Goal: Task Accomplishment & Management: Complete application form

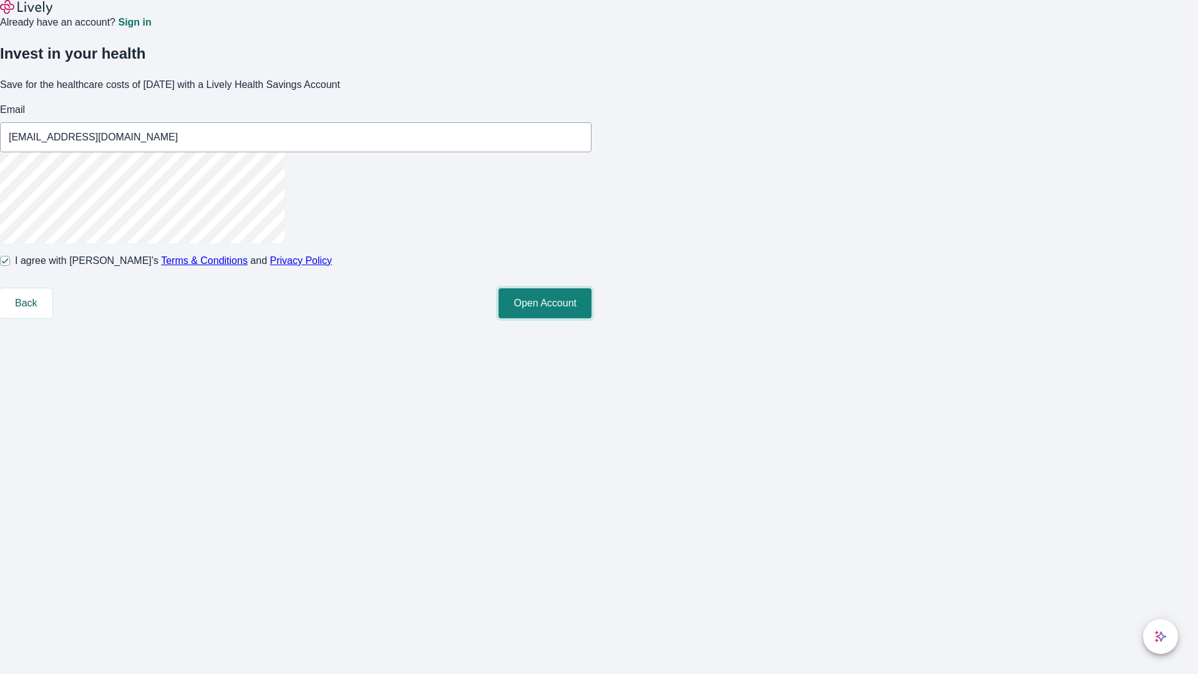
click at [592, 318] on button "Open Account" at bounding box center [545, 303] width 93 height 30
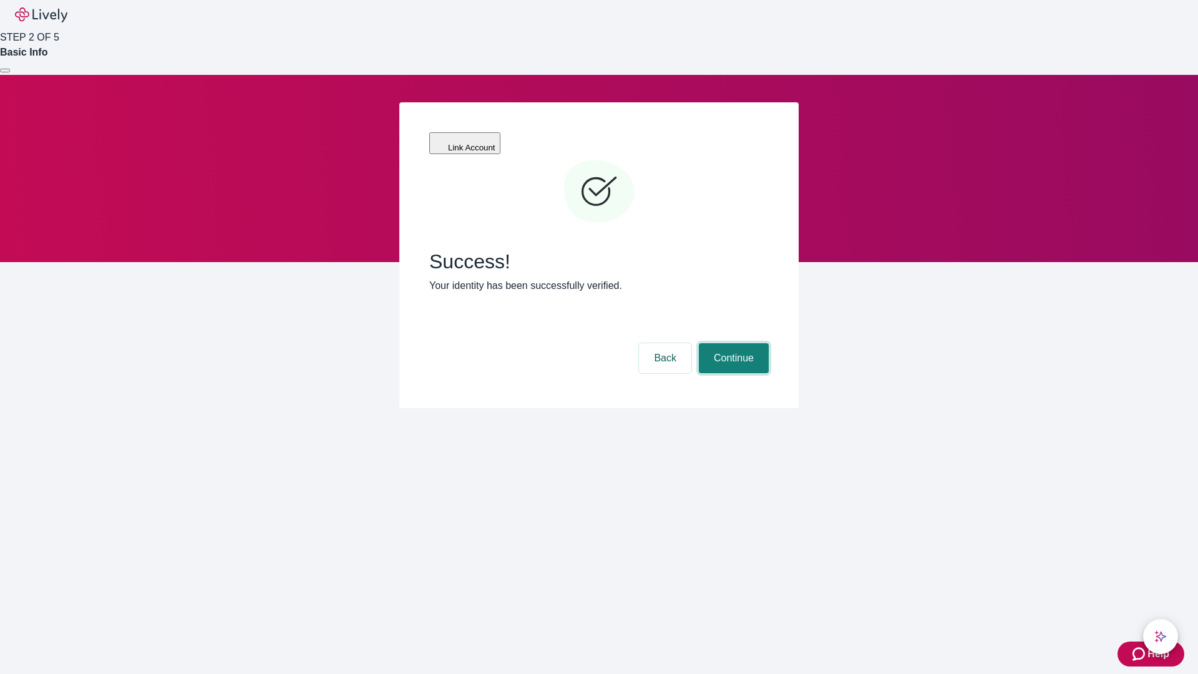
click at [732, 343] on button "Continue" at bounding box center [734, 358] width 70 height 30
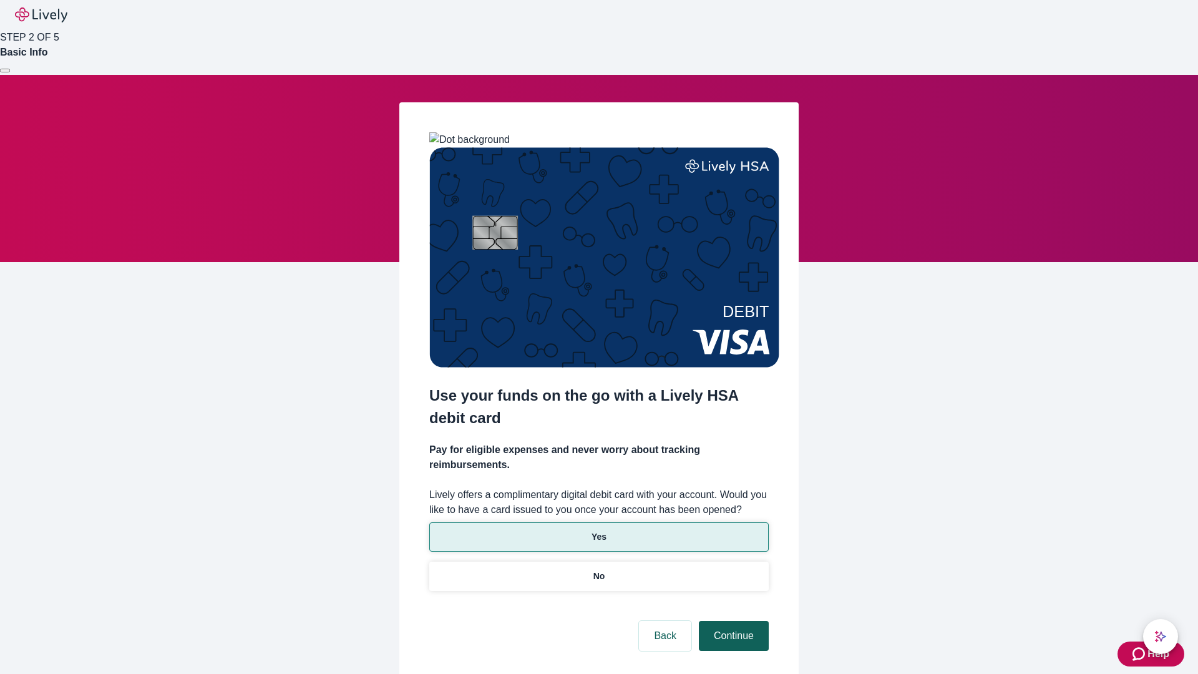
click at [598, 530] on p "Yes" at bounding box center [599, 536] width 15 height 13
click at [732, 621] on button "Continue" at bounding box center [734, 636] width 70 height 30
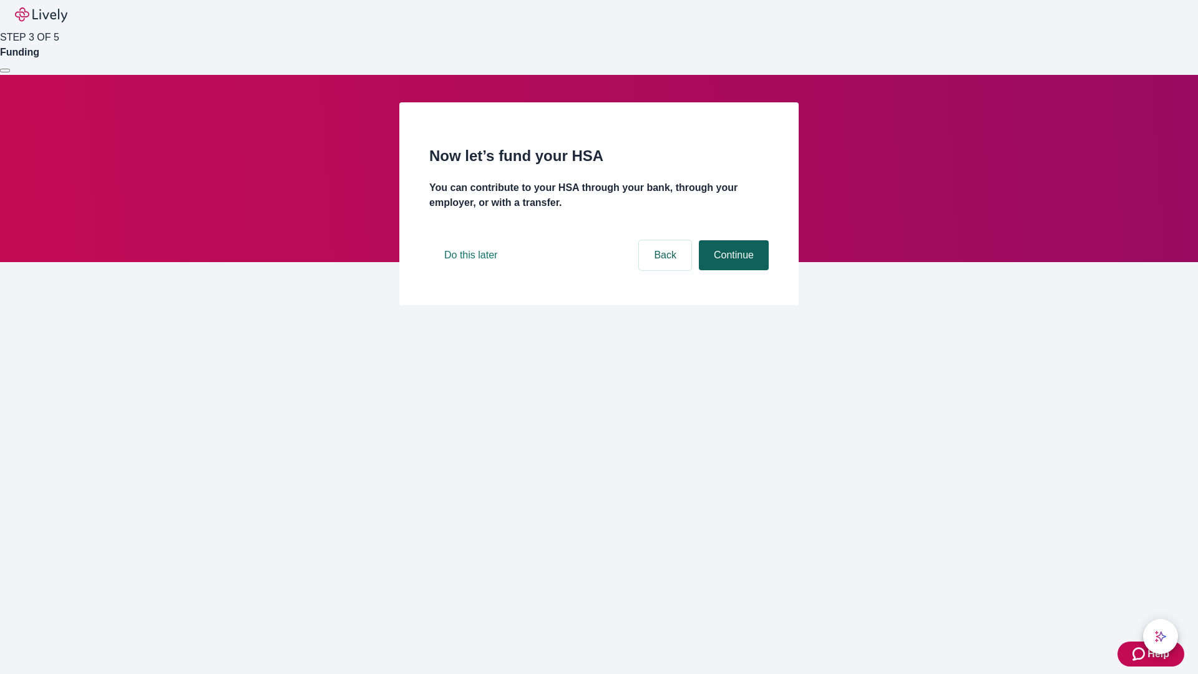
click at [732, 270] on button "Continue" at bounding box center [734, 255] width 70 height 30
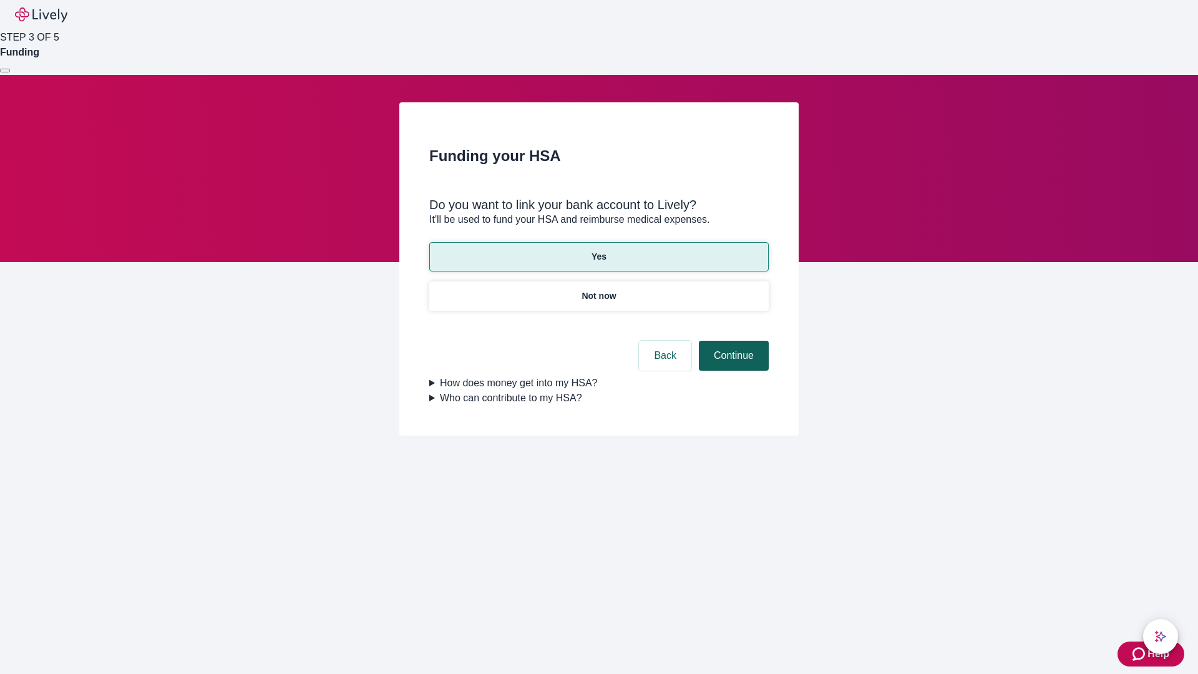
click at [732, 341] on button "Continue" at bounding box center [734, 356] width 70 height 30
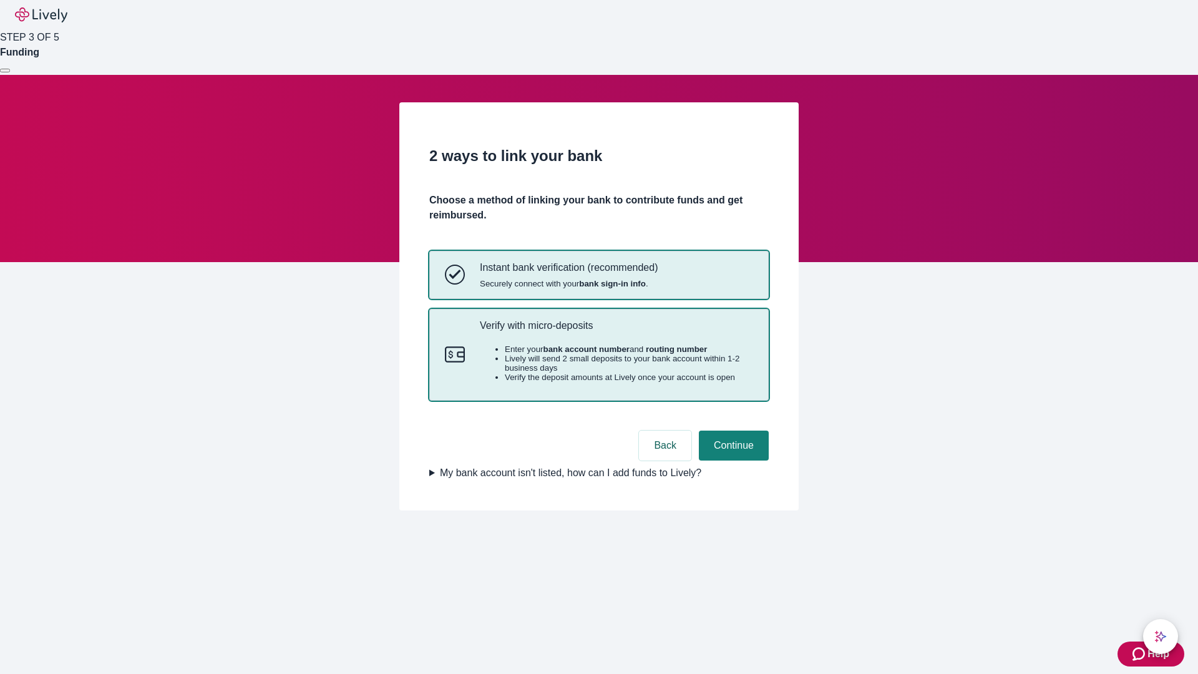
click at [616, 331] on p "Verify with micro-deposits" at bounding box center [616, 326] width 273 height 12
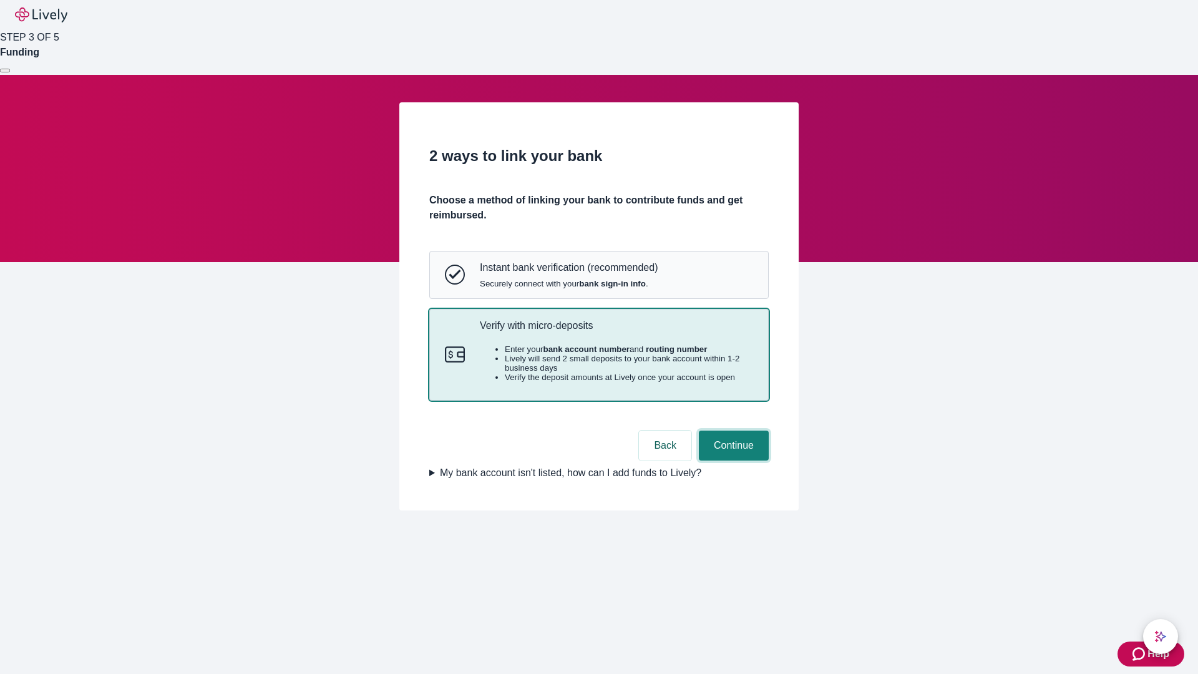
click at [732, 461] on button "Continue" at bounding box center [734, 446] width 70 height 30
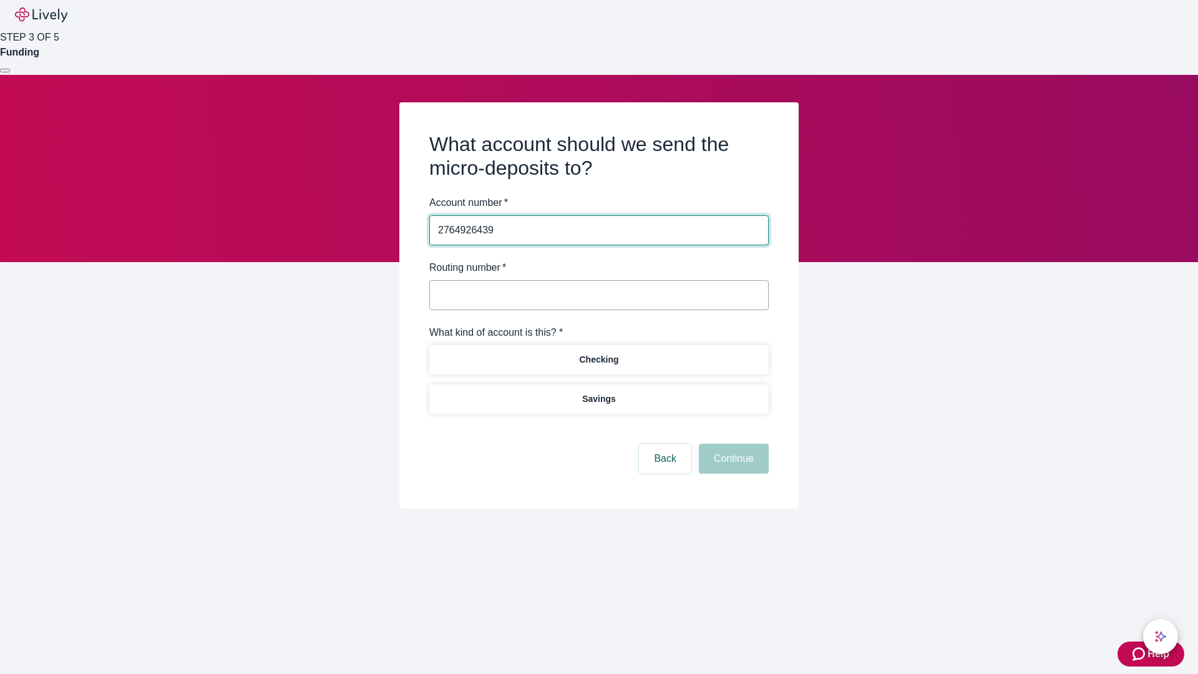
type input "2764926439"
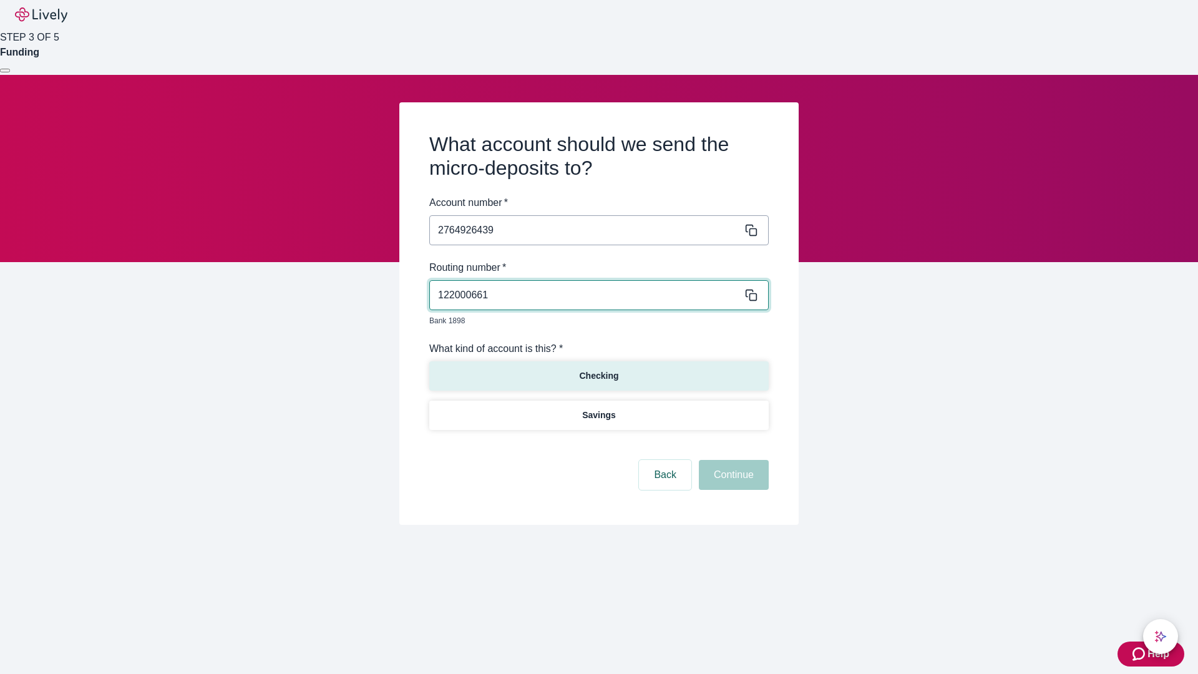
type input "122000661"
click at [598, 369] on p "Checking" at bounding box center [598, 375] width 39 height 13
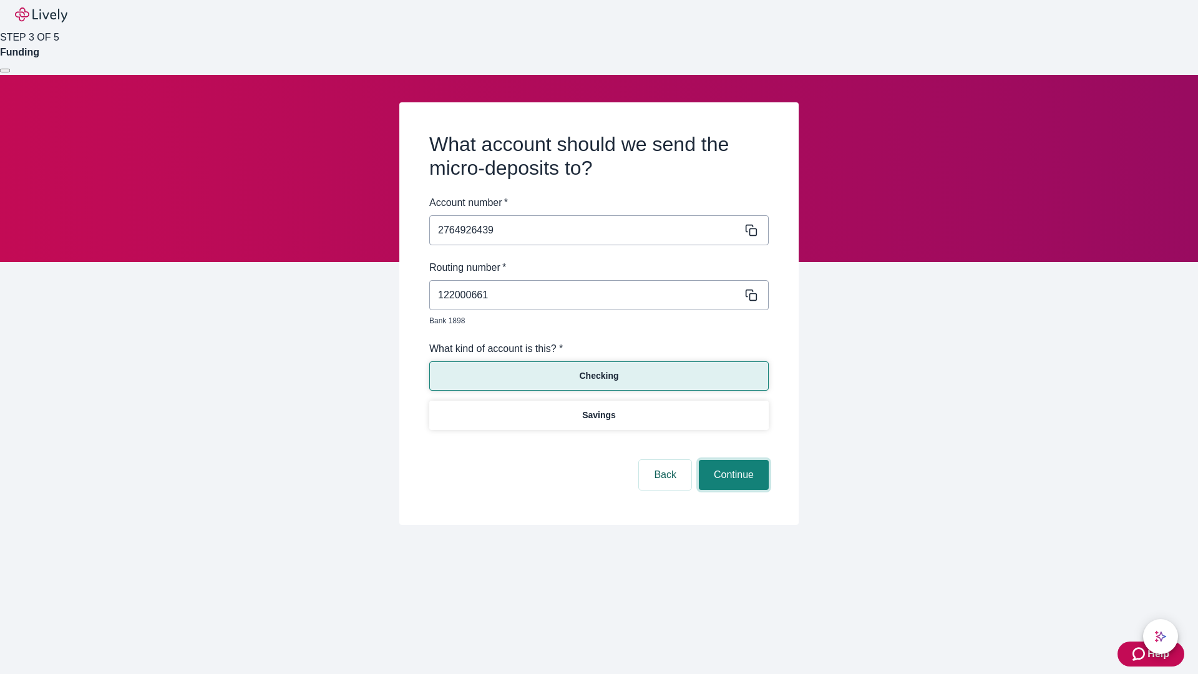
click at [732, 461] on button "Continue" at bounding box center [734, 475] width 70 height 30
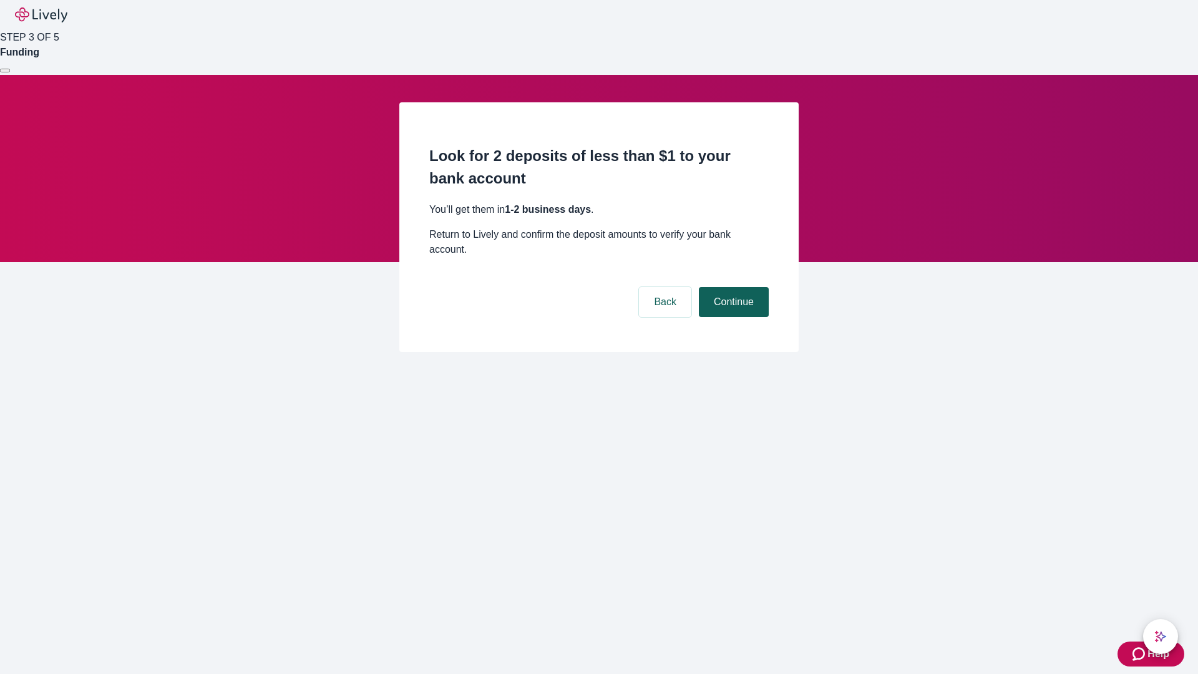
click at [732, 287] on button "Continue" at bounding box center [734, 302] width 70 height 30
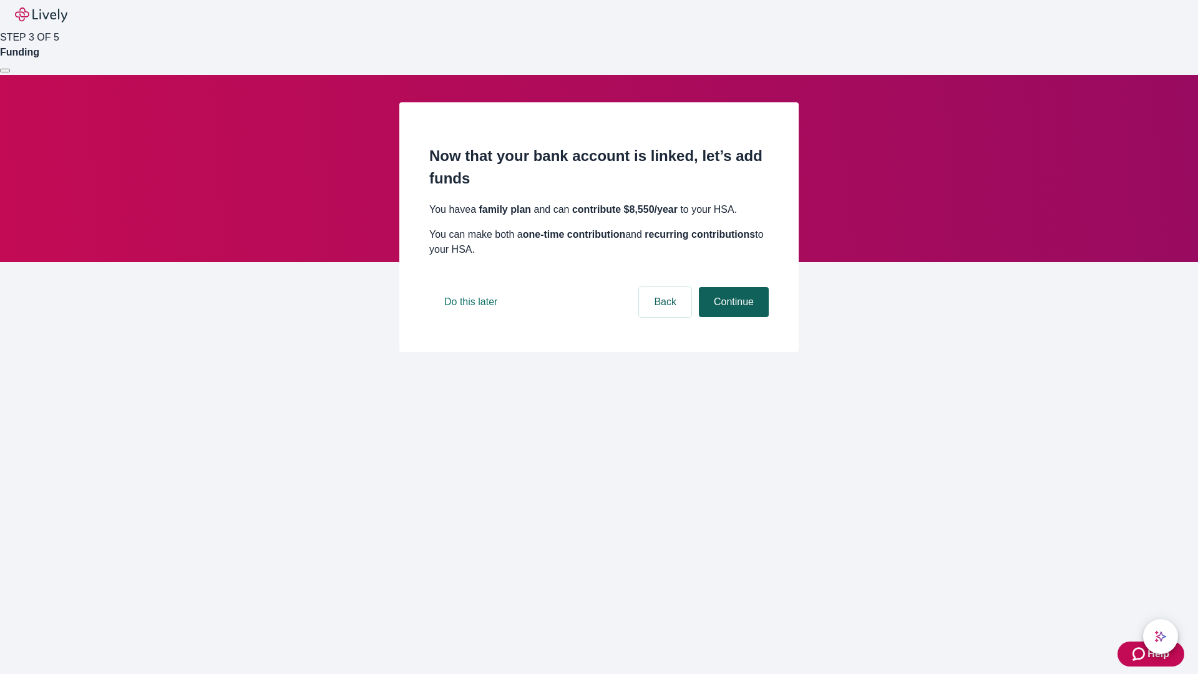
click at [732, 317] on button "Continue" at bounding box center [734, 302] width 70 height 30
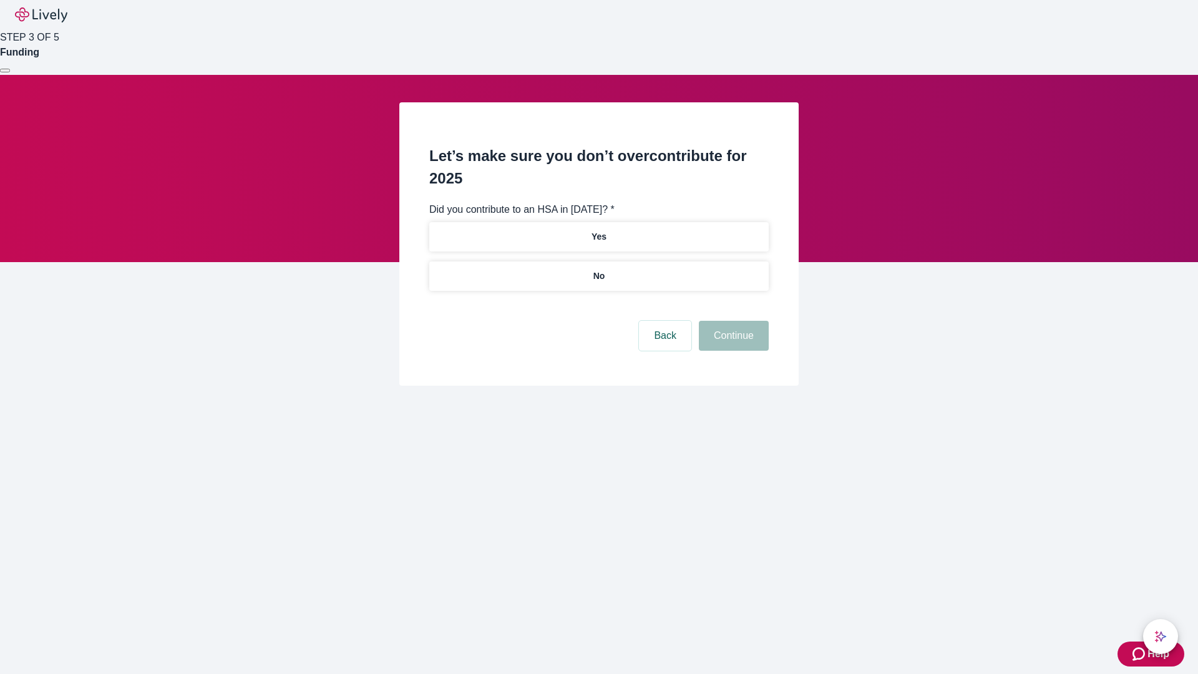
click at [598, 270] on p "No" at bounding box center [599, 276] width 12 height 13
click at [732, 321] on button "Continue" at bounding box center [734, 336] width 70 height 30
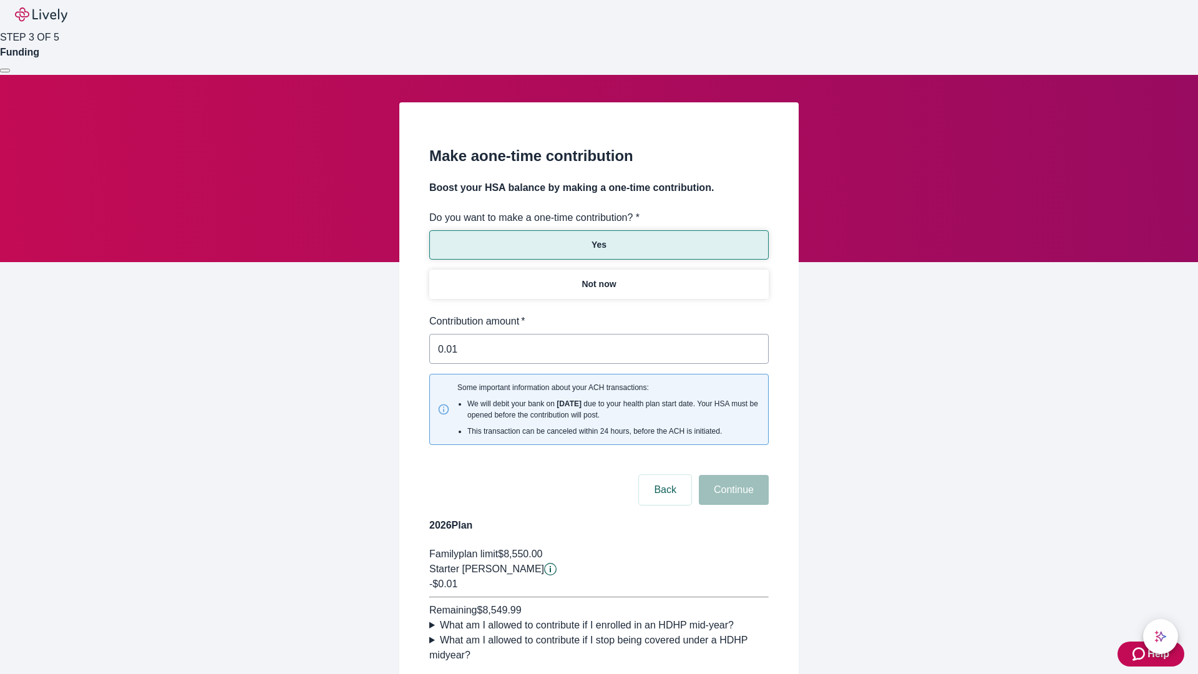
type input "0.01"
click at [732, 475] on button "Continue" at bounding box center [734, 490] width 70 height 30
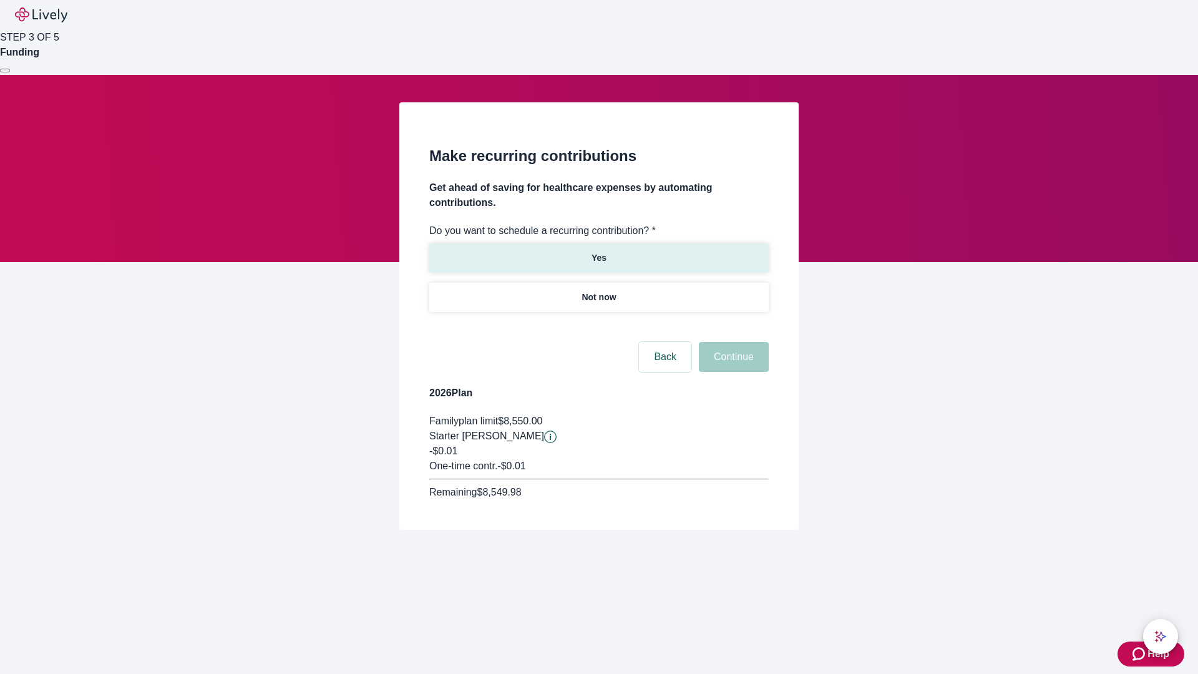
click at [598, 251] on p "Yes" at bounding box center [599, 257] width 15 height 13
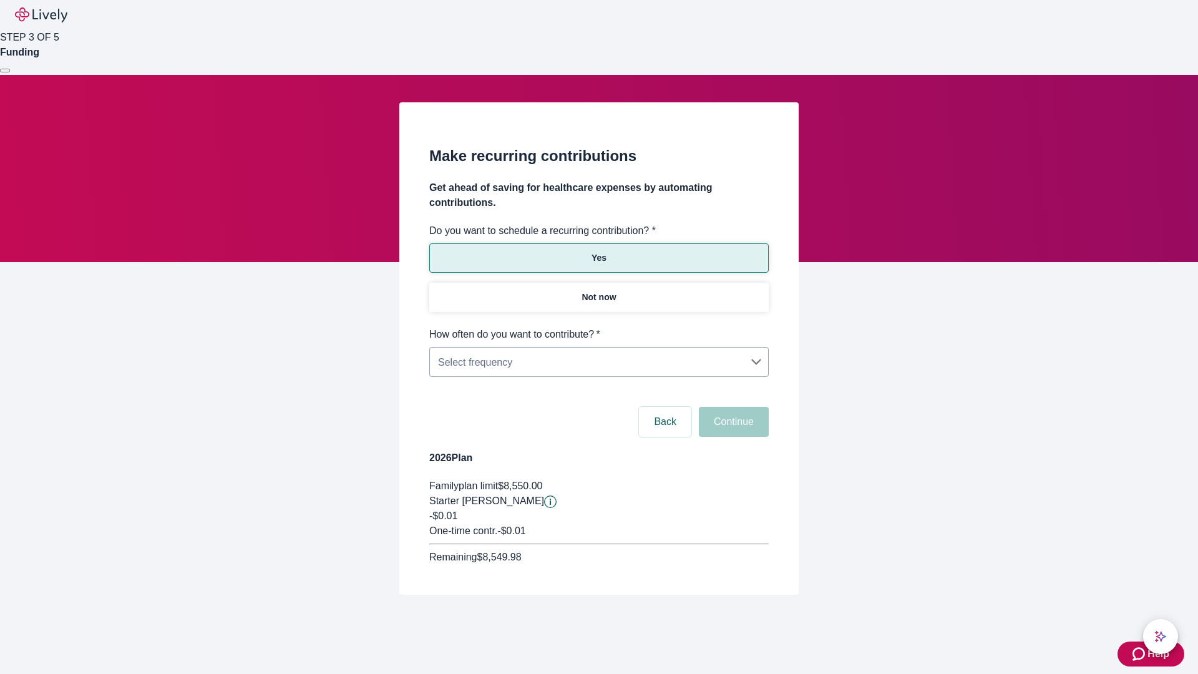
click at [598, 327] on body "Help STEP 3 OF 5 Funding Make recurring contributions Get ahead of saving for h…" at bounding box center [599, 327] width 1198 height 655
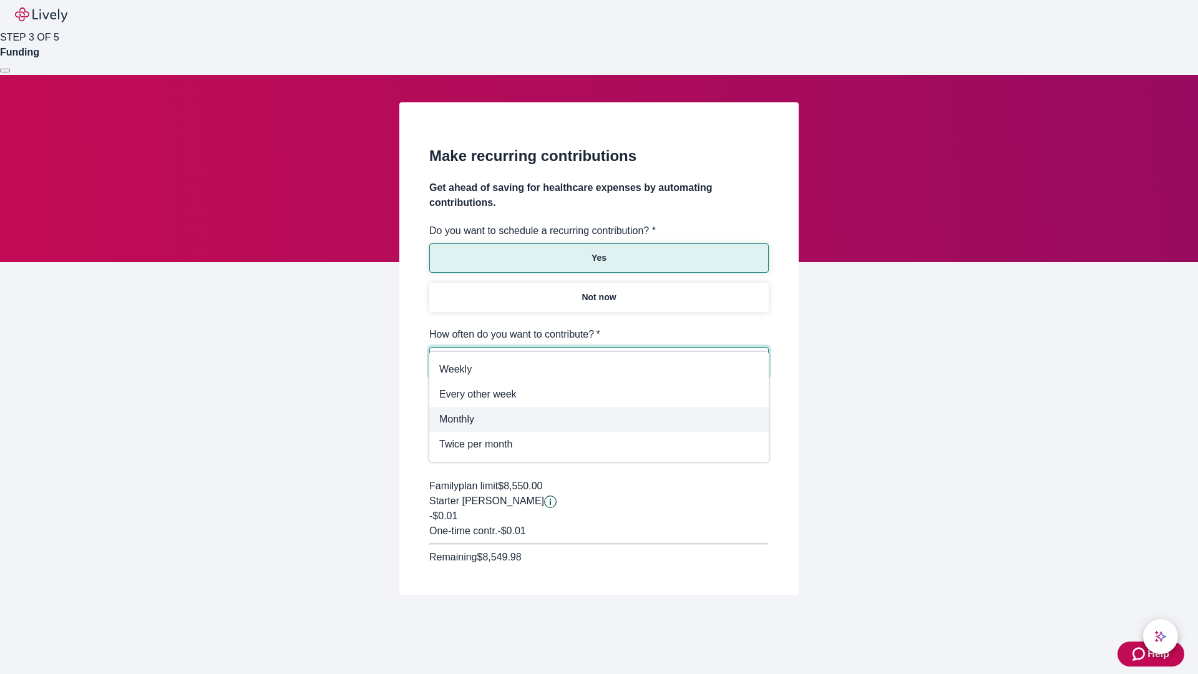
click at [599, 419] on span "Monthly" at bounding box center [599, 419] width 320 height 15
type input "Monthly"
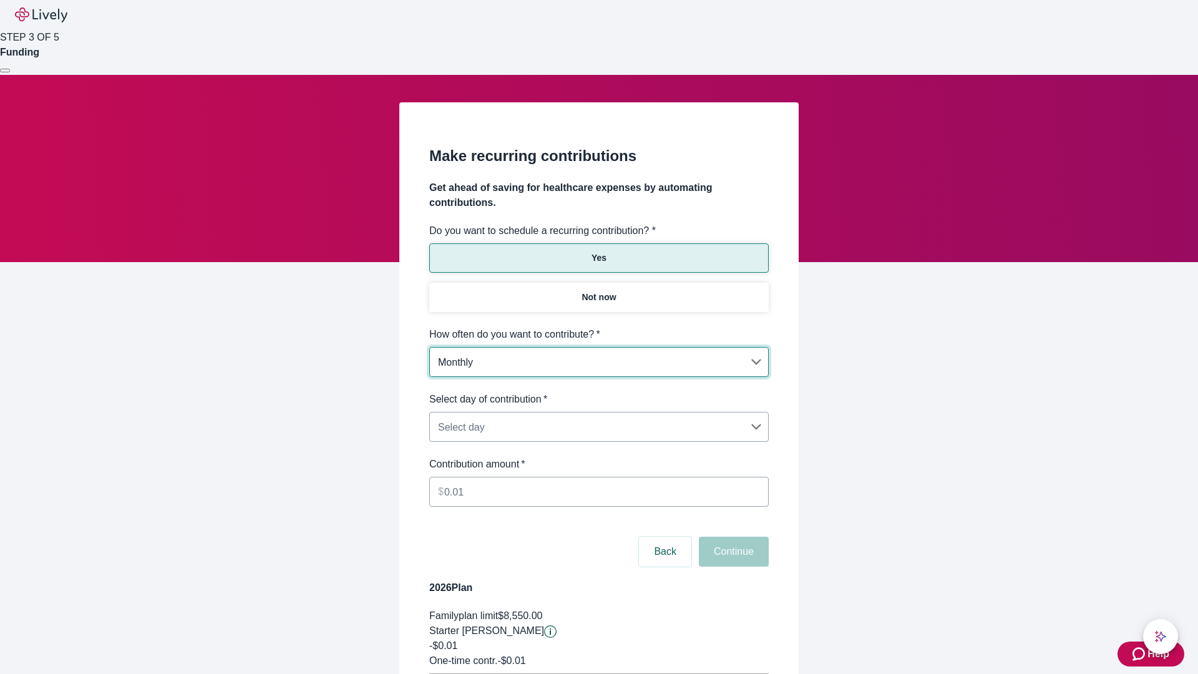
click at [598, 392] on body "Help STEP 3 OF 5 Funding Make recurring contributions Get ahead of saving for h…" at bounding box center [599, 392] width 1198 height 784
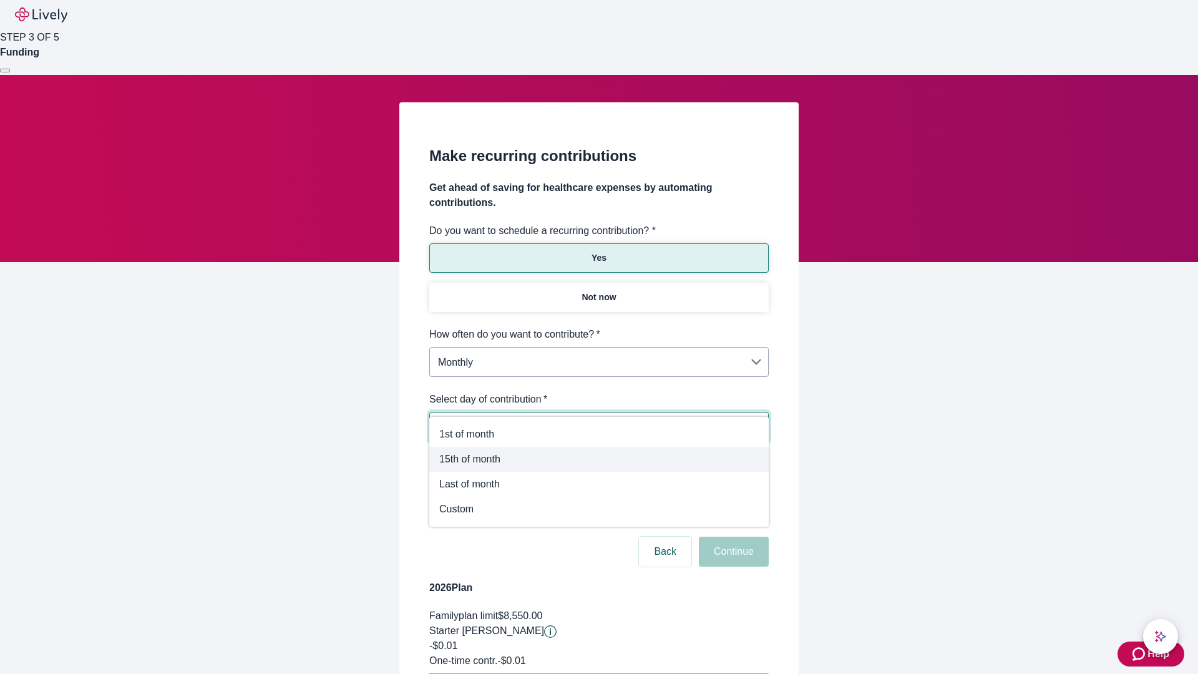
click at [599, 459] on span "15th of month" at bounding box center [599, 459] width 320 height 15
type input "Monthly15th"
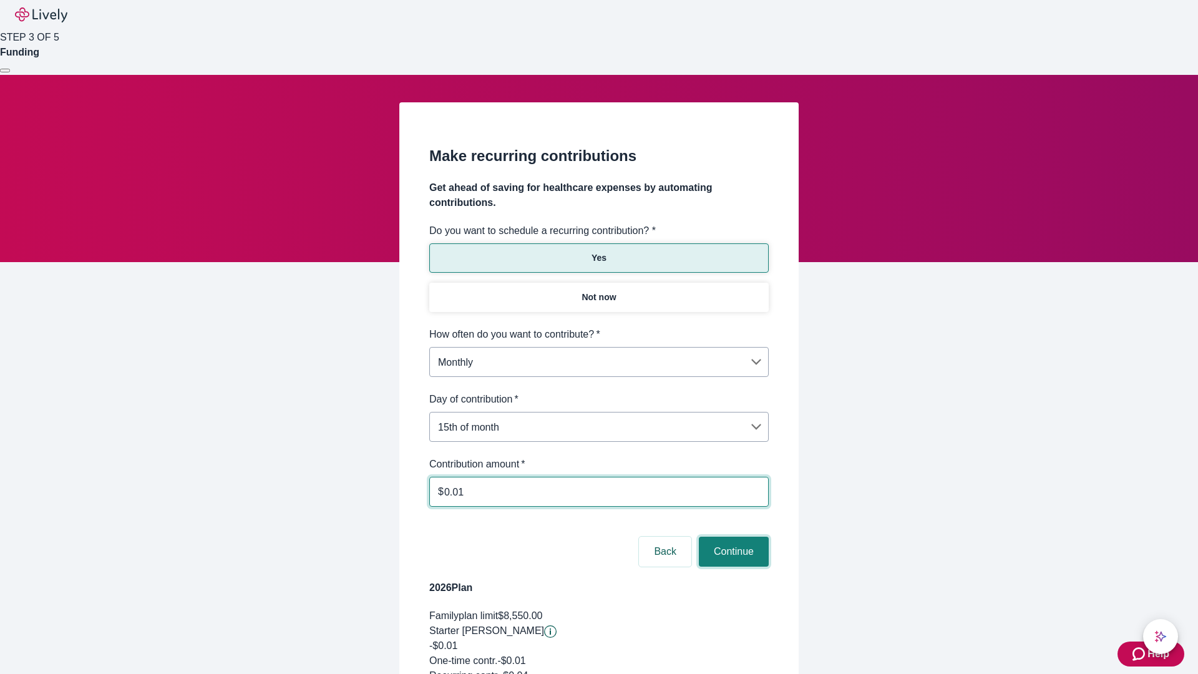
click at [732, 537] on button "Continue" at bounding box center [734, 552] width 70 height 30
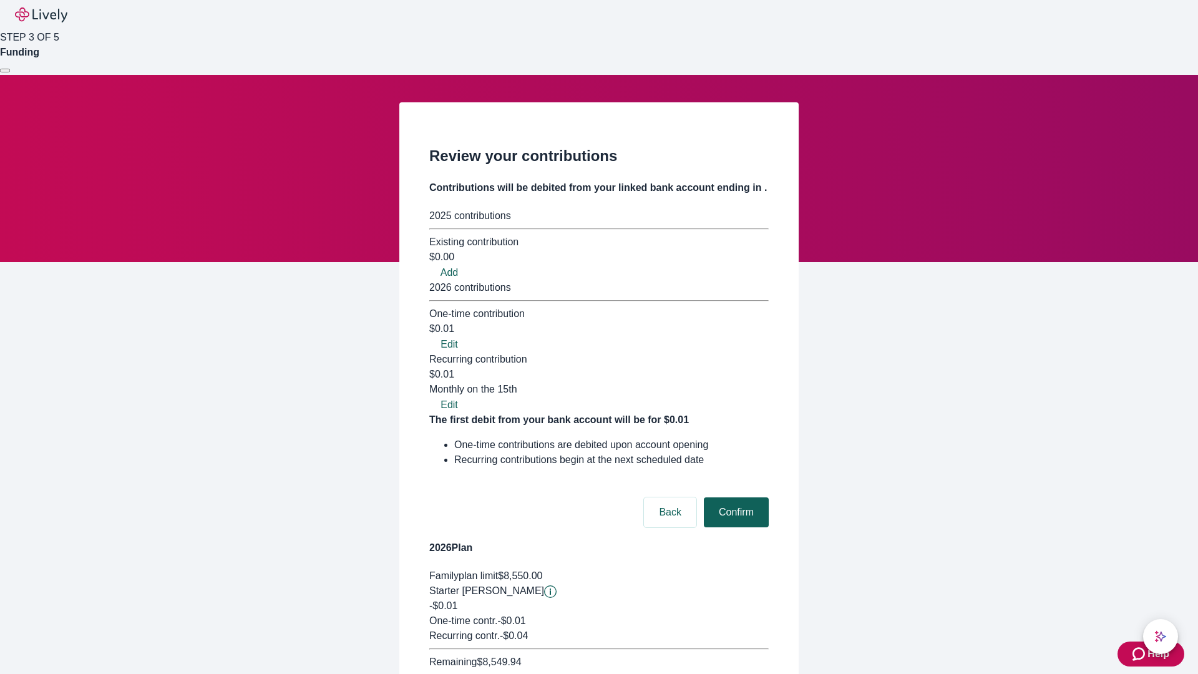
click at [734, 497] on button "Confirm" at bounding box center [736, 512] width 65 height 30
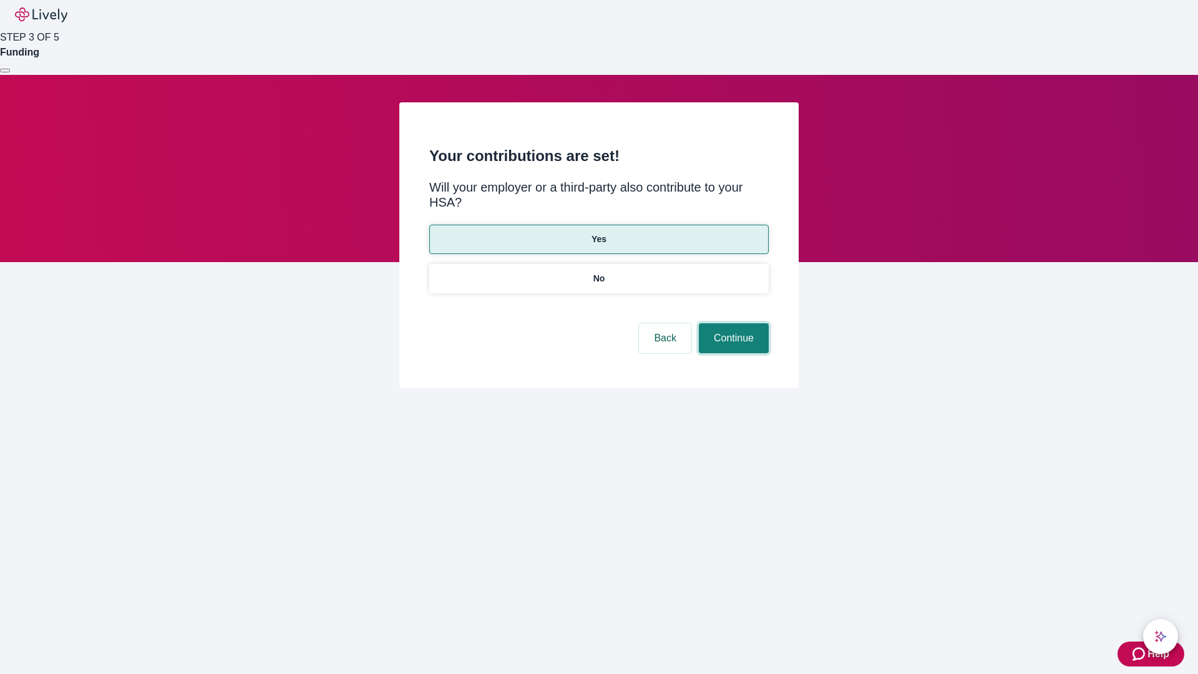
click at [732, 323] on button "Continue" at bounding box center [734, 338] width 70 height 30
